Goal: Task Accomplishment & Management: Manage account settings

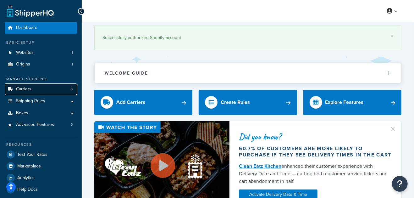
click at [44, 89] on link "Carriers 6" at bounding box center [41, 89] width 72 height 12
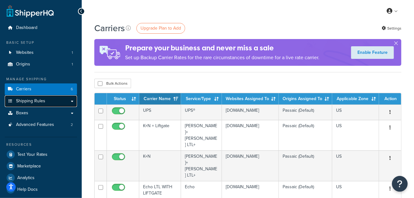
click at [40, 104] on link "Shipping Rules" at bounding box center [41, 101] width 72 height 12
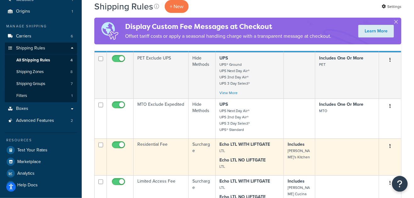
scroll to position [94, 0]
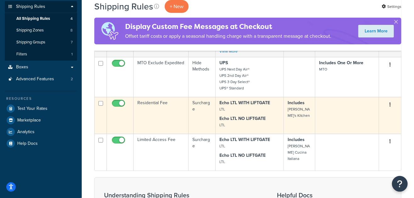
click at [153, 116] on td "Residential Fee" at bounding box center [161, 115] width 55 height 37
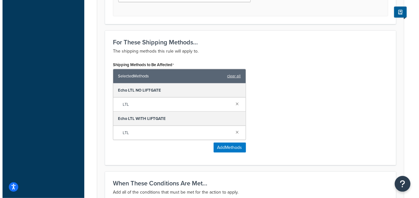
scroll to position [314, 0]
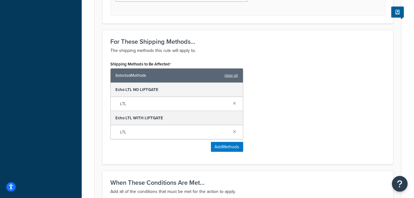
click at [102, 132] on div "For These Shipping Methods... The shipping methods this rule will apply to. Shi…" at bounding box center [247, 97] width 291 height 135
click at [222, 147] on button "Add Methods" at bounding box center [227, 147] width 32 height 10
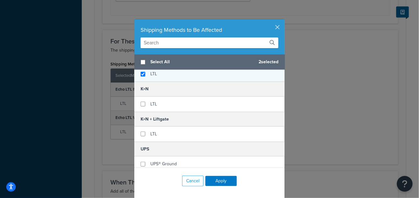
scroll to position [94, 0]
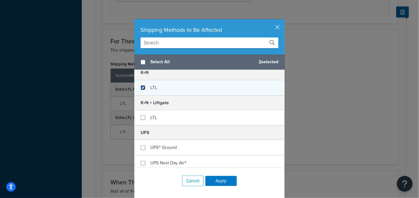
click at [141, 88] on input "checkbox" at bounding box center [143, 87] width 5 height 5
checkbox input "true"
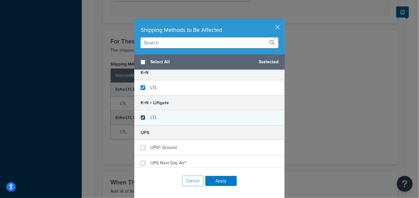
click at [141, 118] on input "checkbox" at bounding box center [143, 117] width 5 height 5
checkbox input "true"
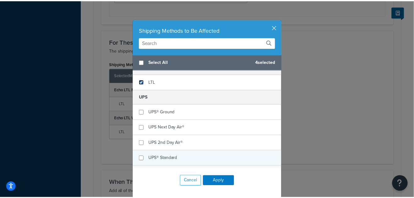
scroll to position [142, 0]
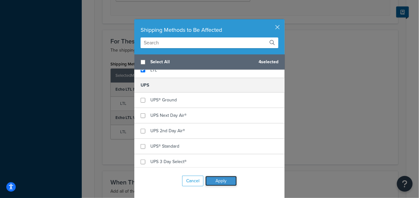
click at [222, 183] on button "Apply" at bounding box center [220, 181] width 31 height 10
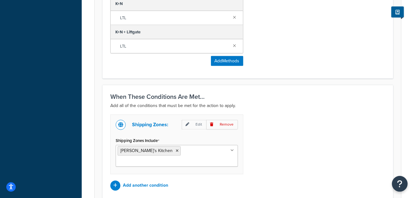
scroll to position [472, 0]
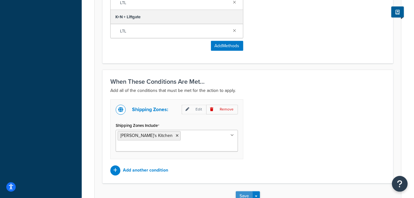
click at [243, 191] on button "Save" at bounding box center [244, 196] width 17 height 10
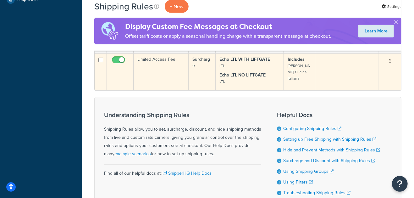
scroll to position [189, 0]
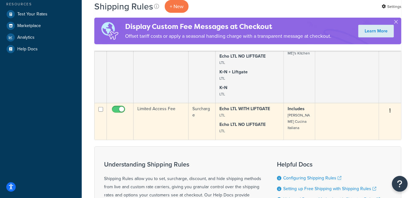
click at [157, 113] on td "Limited Access Fee" at bounding box center [161, 121] width 55 height 37
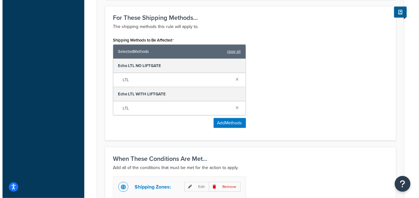
scroll to position [346, 0]
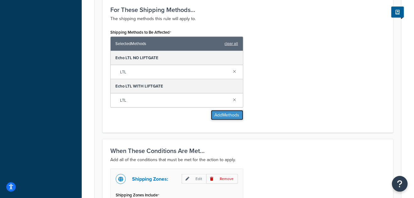
click at [222, 110] on button "Add Methods" at bounding box center [227, 115] width 32 height 10
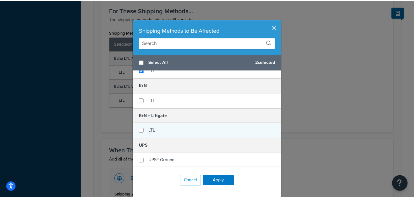
scroll to position [94, 0]
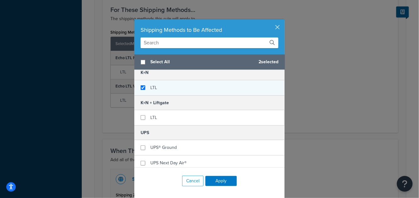
checkbox input "true"
click at [156, 93] on div "LTL" at bounding box center [209, 87] width 150 height 15
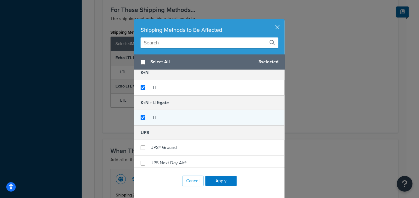
checkbox input "true"
click at [156, 112] on div "LTL" at bounding box center [209, 117] width 150 height 15
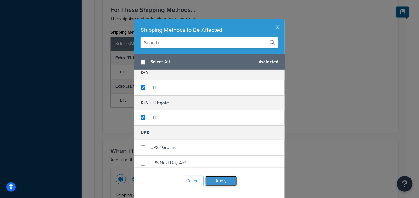
click at [223, 177] on button "Apply" at bounding box center [220, 181] width 31 height 10
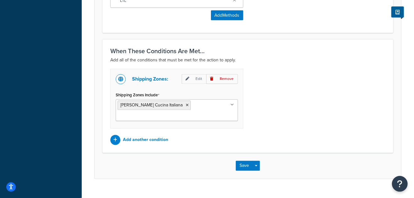
scroll to position [503, 0]
click at [247, 160] on button "Save" at bounding box center [244, 165] width 17 height 10
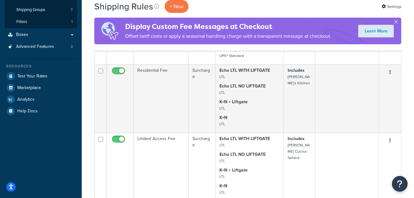
scroll to position [125, 0]
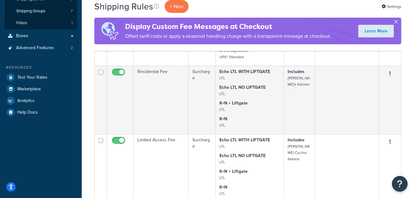
click at [396, 22] on button "button" at bounding box center [396, 23] width 2 height 2
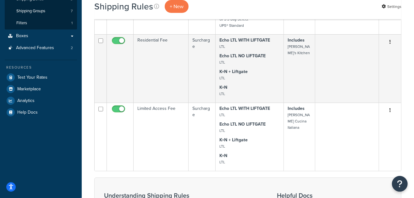
click at [80, 36] on div "Dashboard Basic Setup Websites 1 Origins 1 Manage Shipping Carriers 6 Shipping …" at bounding box center [41, 101] width 82 height 453
click at [87, 28] on div "Shipping Rules + New Settings Bulk Actions Duplicate Delete Contact Us Send Us …" at bounding box center [248, 105] width 332 height 416
